Goal: Information Seeking & Learning: Learn about a topic

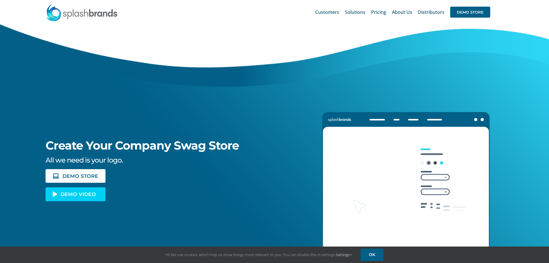
click at [71, 194] on span "DEMO VIDEO" at bounding box center [78, 193] width 35 height 5
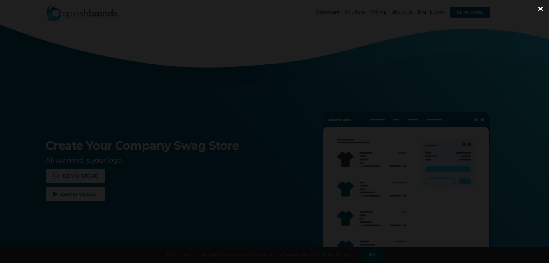
click at [71, 226] on div at bounding box center [274, 131] width 549 height 263
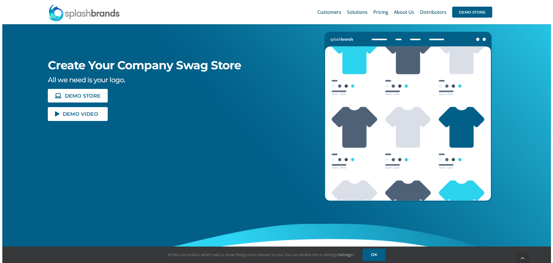
scroll to position [80, 0]
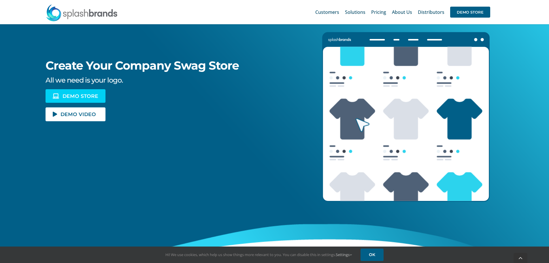
click at [79, 96] on span "DEMO STORE" at bounding box center [81, 95] width 36 height 5
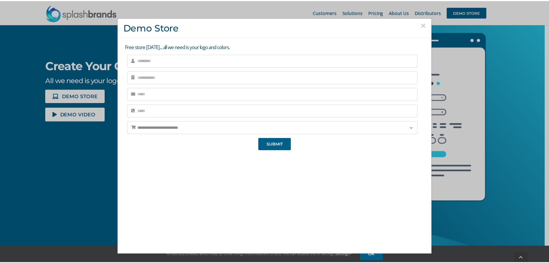
scroll to position [11, 0]
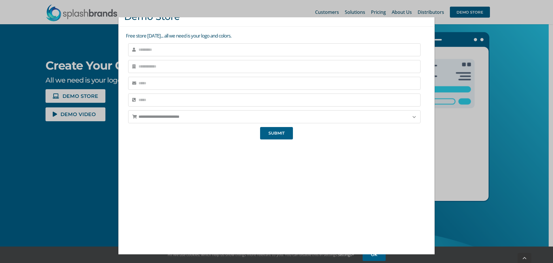
click at [533, 85] on div "**********" at bounding box center [276, 131] width 553 height 263
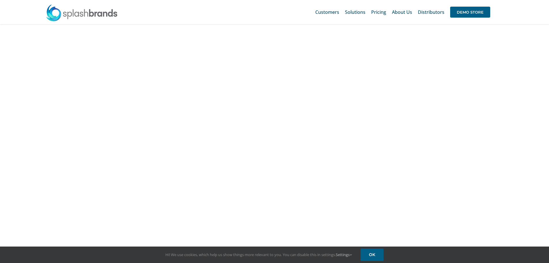
scroll to position [476, 0]
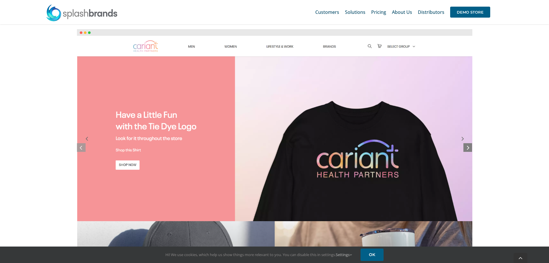
click at [463, 148] on link at bounding box center [467, 147] width 9 height 9
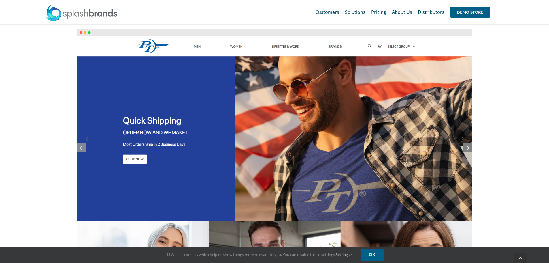
click at [463, 148] on link at bounding box center [467, 147] width 9 height 9
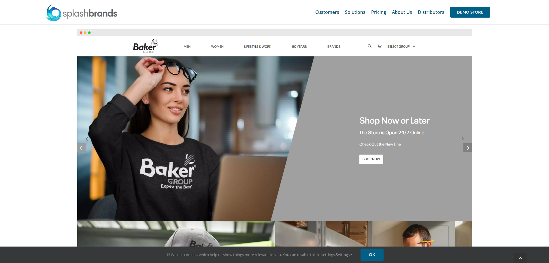
click at [463, 148] on link at bounding box center [467, 147] width 9 height 9
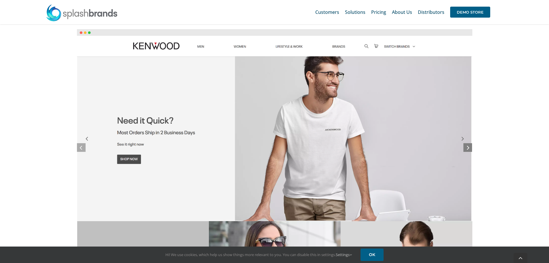
click at [463, 148] on link at bounding box center [467, 147] width 9 height 9
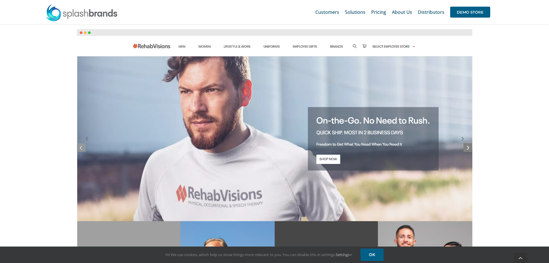
click at [463, 148] on link at bounding box center [467, 147] width 9 height 9
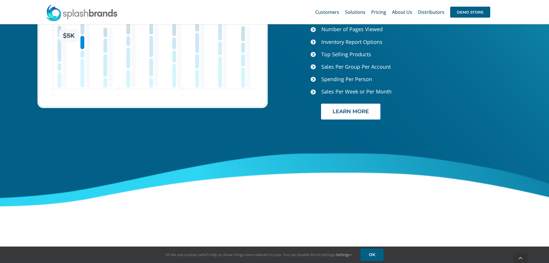
scroll to position [2427, 0]
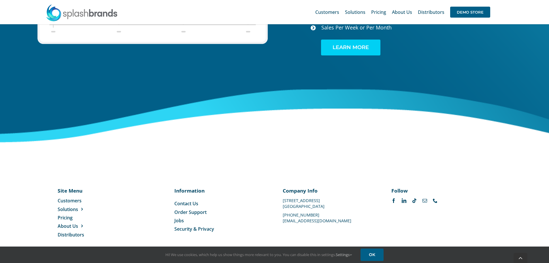
click at [326, 47] on link "LEARN MORE" at bounding box center [350, 47] width 59 height 16
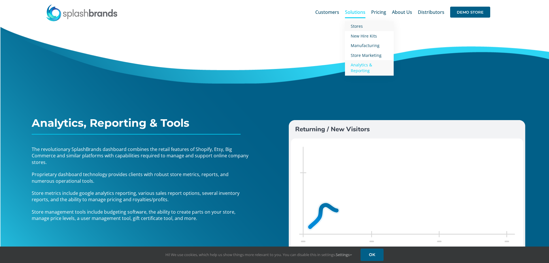
click at [357, 25] on span "Stores" at bounding box center [357, 25] width 12 height 5
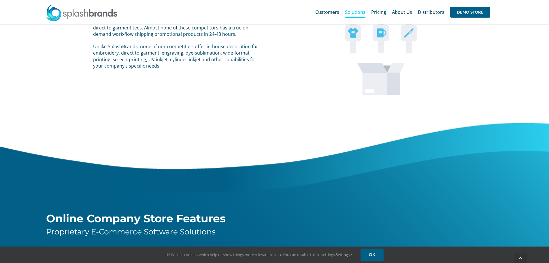
scroll to position [556, 0]
drag, startPoint x: 275, startPoint y: 193, endPoint x: 231, endPoint y: 172, distance: 48.6
click at [231, 172] on div "Online Company Store Features Proprietary E-Commerce Software Solutions" at bounding box center [274, 179] width 571 height 124
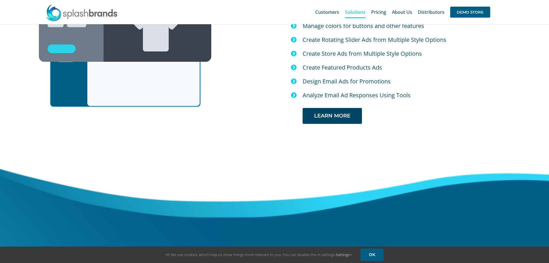
scroll to position [1130, 0]
